Goal: Book appointment/travel/reservation

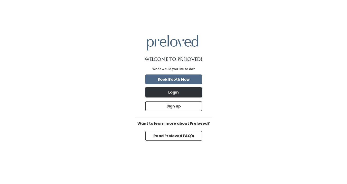
click at [182, 92] on button "Login" at bounding box center [174, 92] width 57 height 10
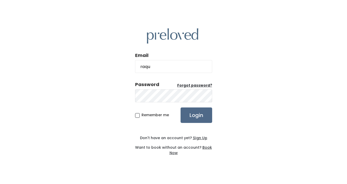
type input "[EMAIL_ADDRESS][DOMAIN_NAME]"
click at [181, 107] on input "Login" at bounding box center [197, 114] width 32 height 15
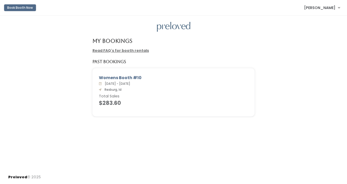
click at [25, 6] on button "Book Booth Now" at bounding box center [20, 7] width 32 height 7
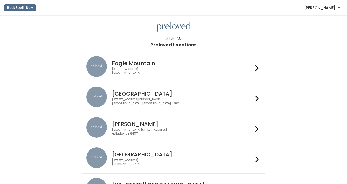
click at [133, 69] on div "[STREET_ADDRESS]" at bounding box center [182, 70] width 141 height 7
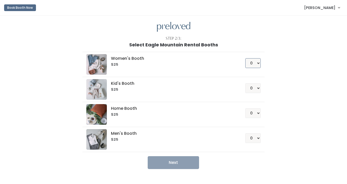
click at [252, 62] on select "0 1 2 3 4" at bounding box center [253, 63] width 15 height 10
select select "1"
click at [246, 58] on select "0 1 2 3 4" at bounding box center [253, 63] width 15 height 10
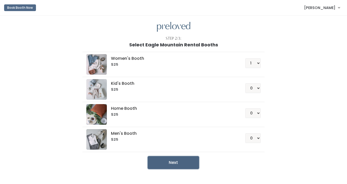
click at [188, 162] on button "Next" at bounding box center [173, 162] width 51 height 13
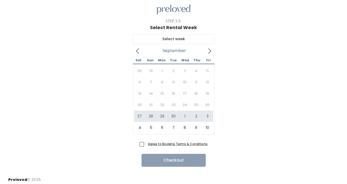
scroll to position [20, 0]
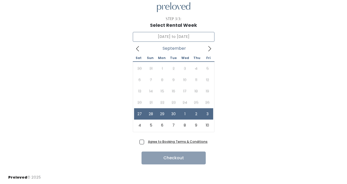
type input "[DATE] to [DATE]"
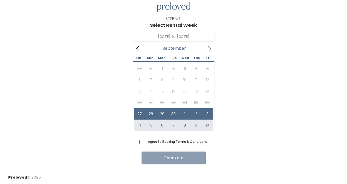
click at [146, 143] on span "Agree to Booking Terms & Conditions" at bounding box center [177, 141] width 62 height 5
click at [146, 142] on input "Agree to Booking Terms & Conditions" at bounding box center [147, 140] width 3 height 3
checkbox input "true"
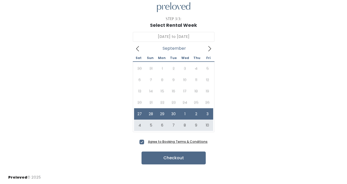
click at [250, 143] on div "Agree to Booking Terms & Conditions Checkout" at bounding box center [173, 151] width 331 height 26
click at [180, 159] on button "Checkout" at bounding box center [174, 157] width 64 height 13
